Goal: Task Accomplishment & Management: Use online tool/utility

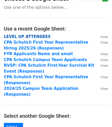
scroll to position [9, 0]
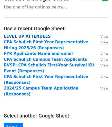
click at [38, 36] on strong "LEVEL UP ATTENDEES" at bounding box center [27, 36] width 47 height 5
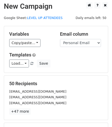
scroll to position [2, 0]
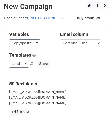
click at [47, 17] on link "LEVEL UP ATTENDEES" at bounding box center [45, 18] width 36 height 4
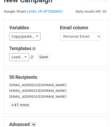
scroll to position [0, 0]
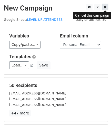
click at [105, 9] on link at bounding box center [105, 7] width 6 height 6
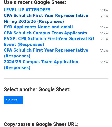
scroll to position [36, 0]
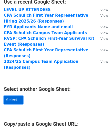
click at [14, 96] on link "Select..." at bounding box center [13, 100] width 19 height 8
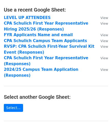
scroll to position [27, 0]
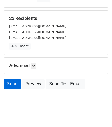
scroll to position [71, 0]
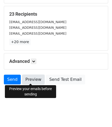
click at [30, 80] on link "Preview" at bounding box center [33, 80] width 23 height 10
click at [33, 77] on link "Preview" at bounding box center [33, 80] width 23 height 10
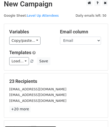
scroll to position [0, 0]
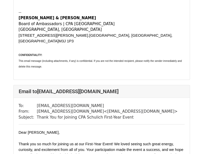
scroll to position [1903, 0]
